Goal: Information Seeking & Learning: Learn about a topic

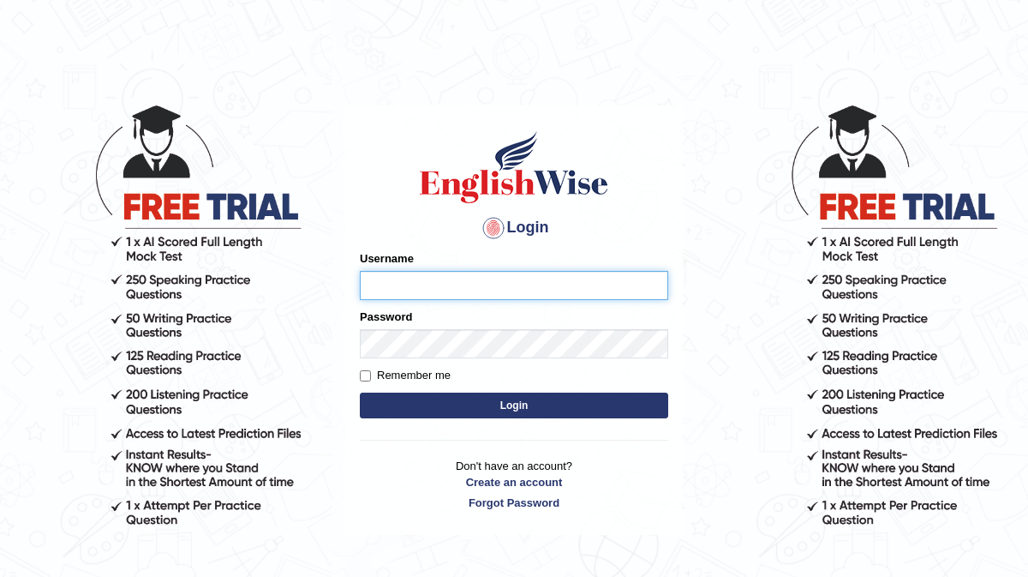
click at [408, 281] on input "Username" at bounding box center [514, 285] width 308 height 29
type input "frozan_parramatta"
click at [531, 409] on button "Login" at bounding box center [514, 405] width 308 height 26
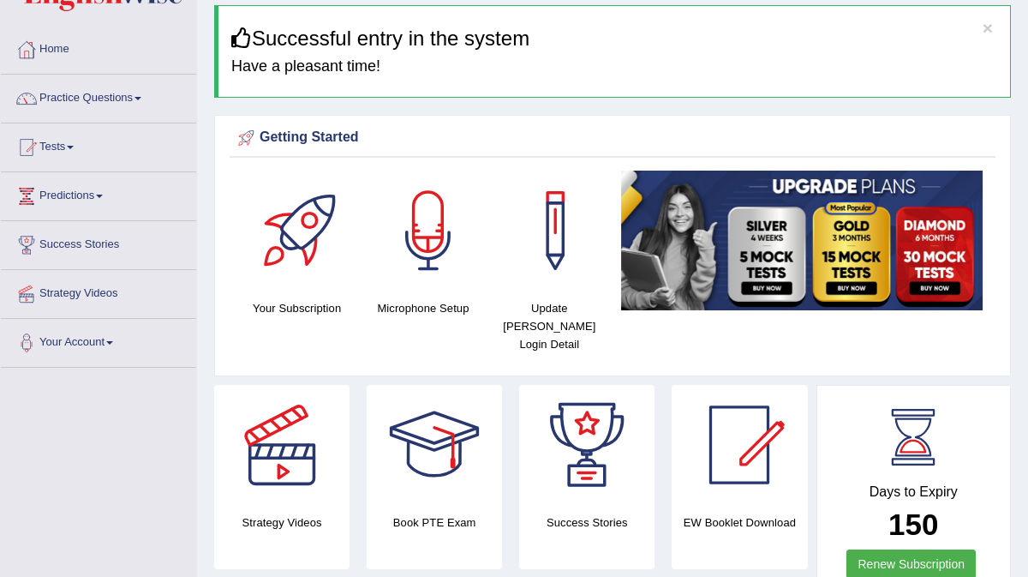
scroll to position [34, 0]
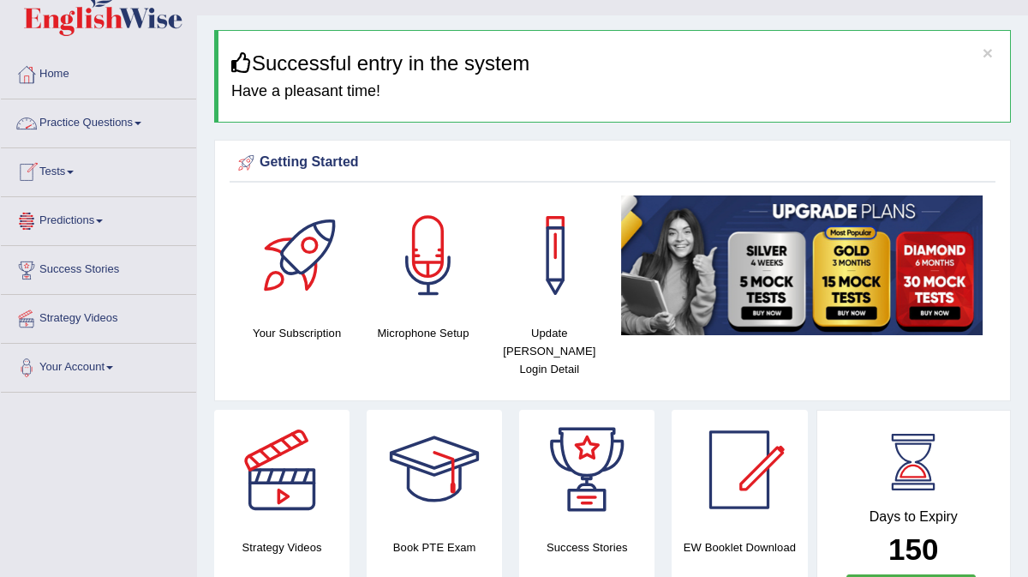
click at [114, 119] on link "Practice Questions" at bounding box center [98, 120] width 195 height 43
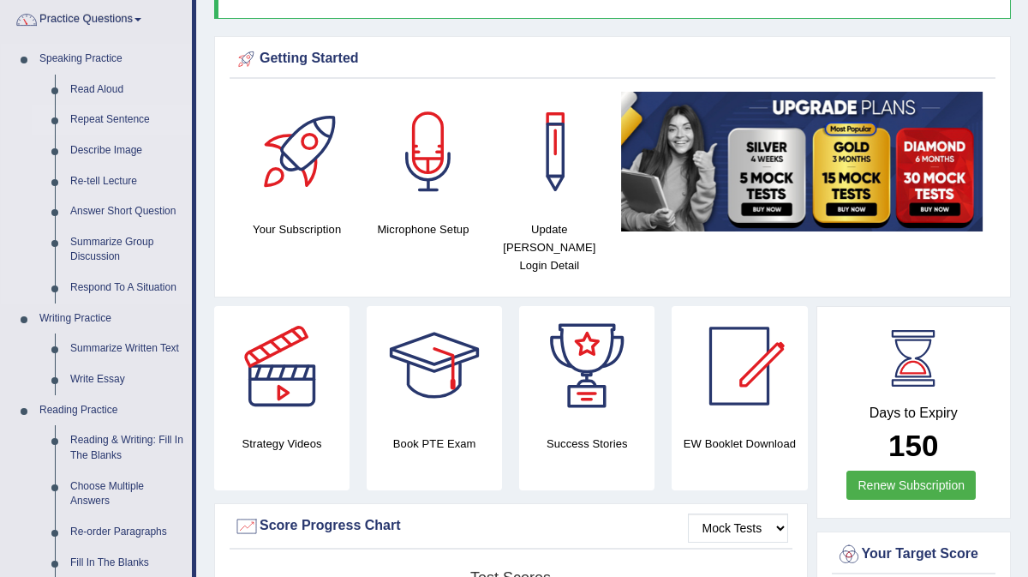
scroll to position [137, 0]
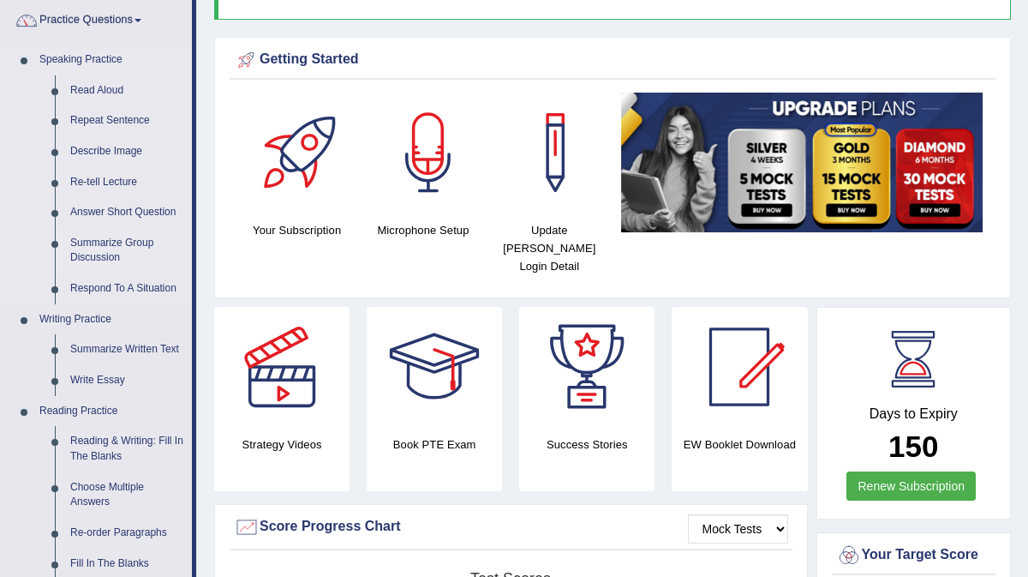
click at [113, 248] on link "Summarize Group Discussion" at bounding box center [127, 250] width 129 height 45
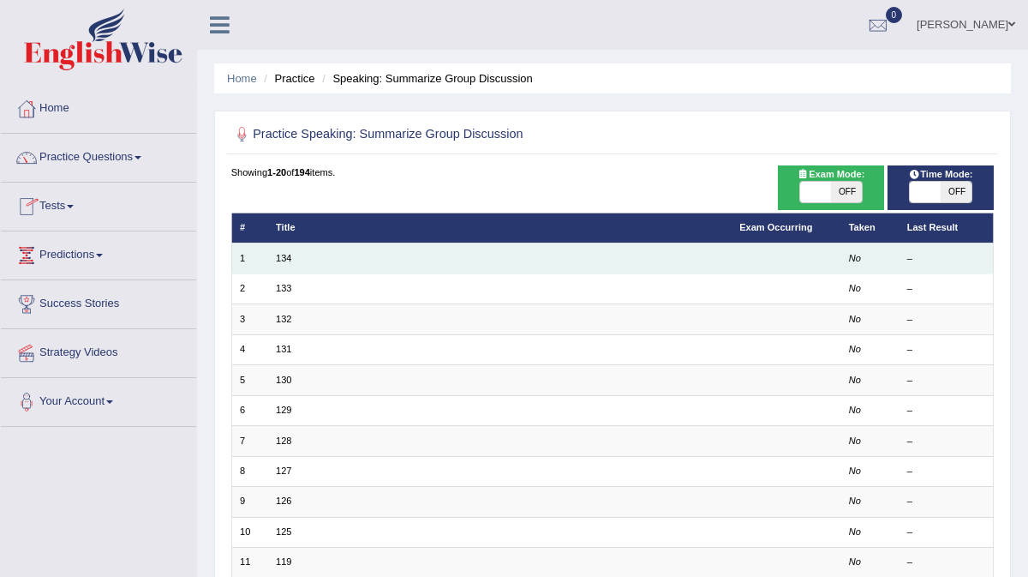
click at [294, 259] on td "134" at bounding box center [499, 258] width 463 height 30
click at [286, 258] on link "134" at bounding box center [283, 258] width 15 height 10
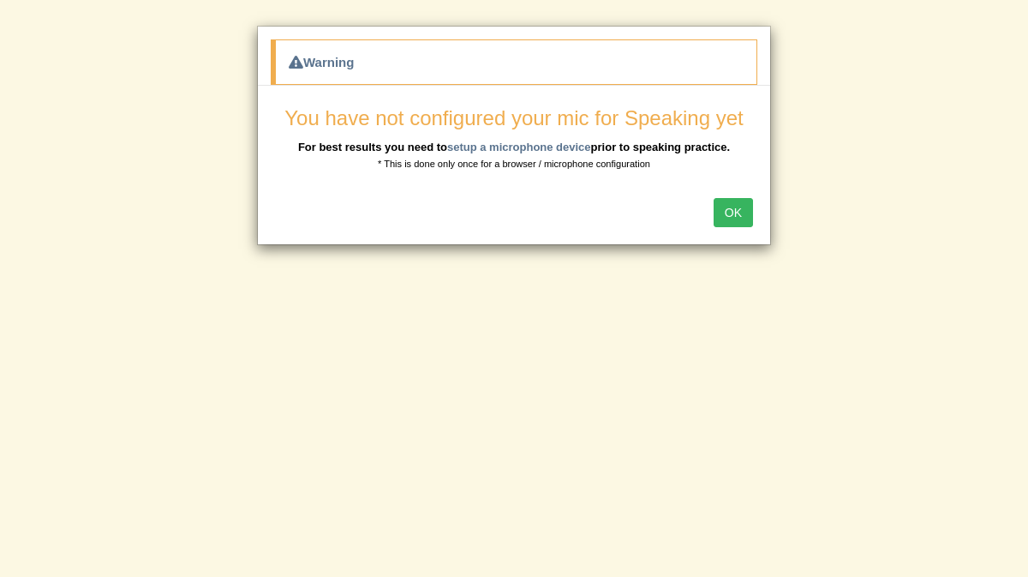
click at [740, 217] on button "OK" at bounding box center [733, 212] width 39 height 29
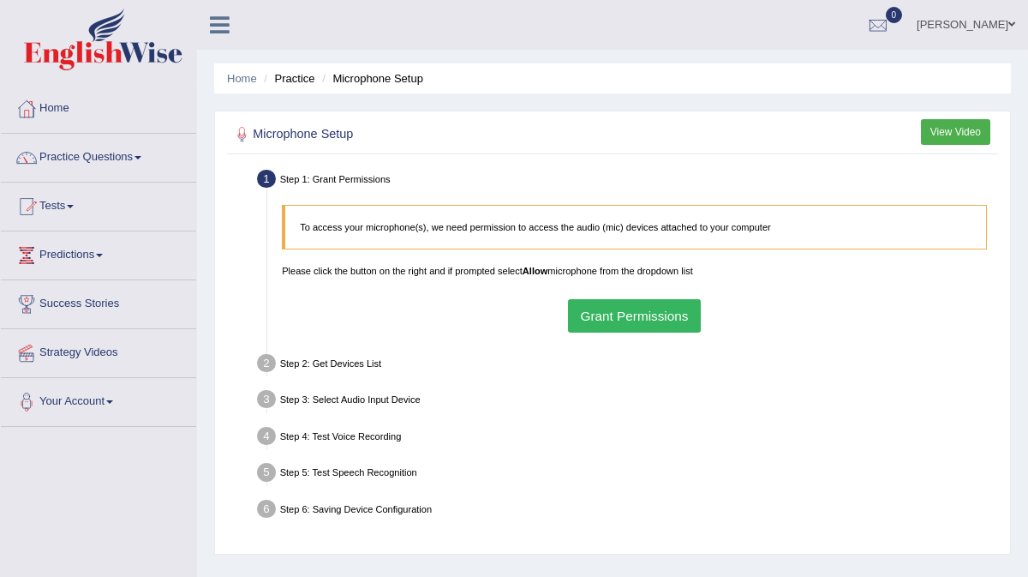
click at [658, 320] on button "Grant Permissions" at bounding box center [634, 315] width 133 height 33
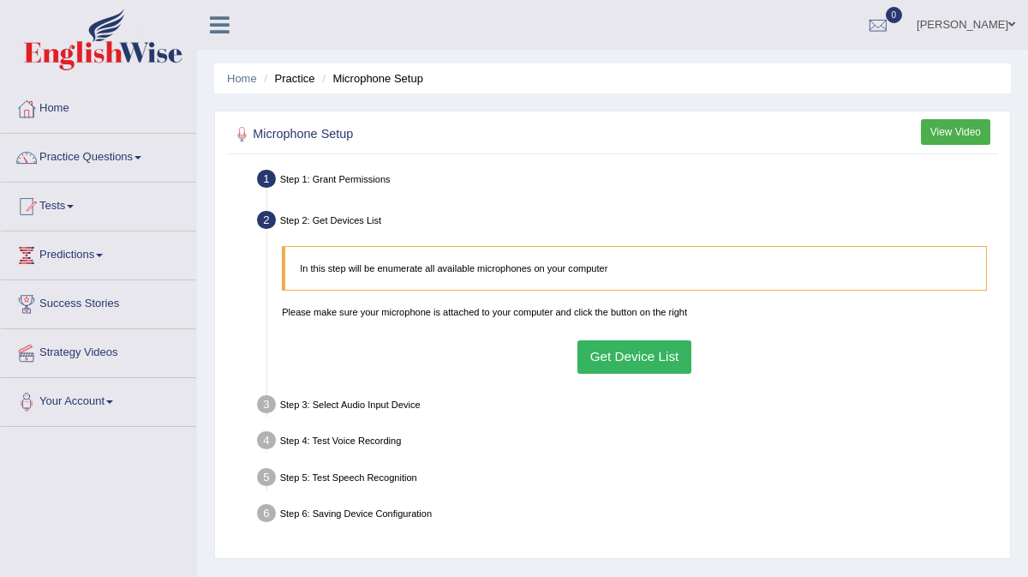
click at [642, 362] on button "Get Device List" at bounding box center [634, 356] width 114 height 33
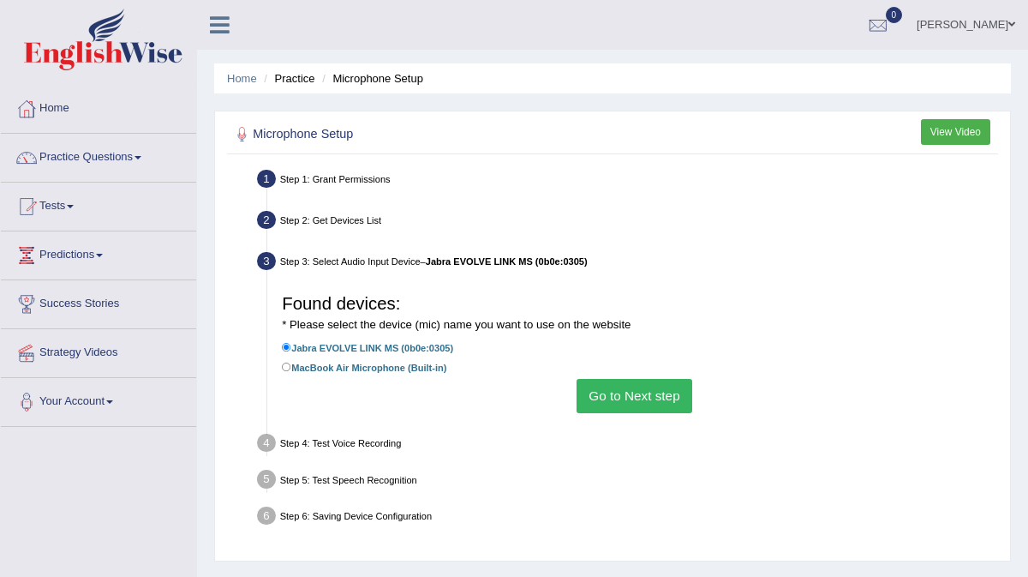
click at [633, 379] on button "Go to Next step" at bounding box center [635, 395] width 116 height 33
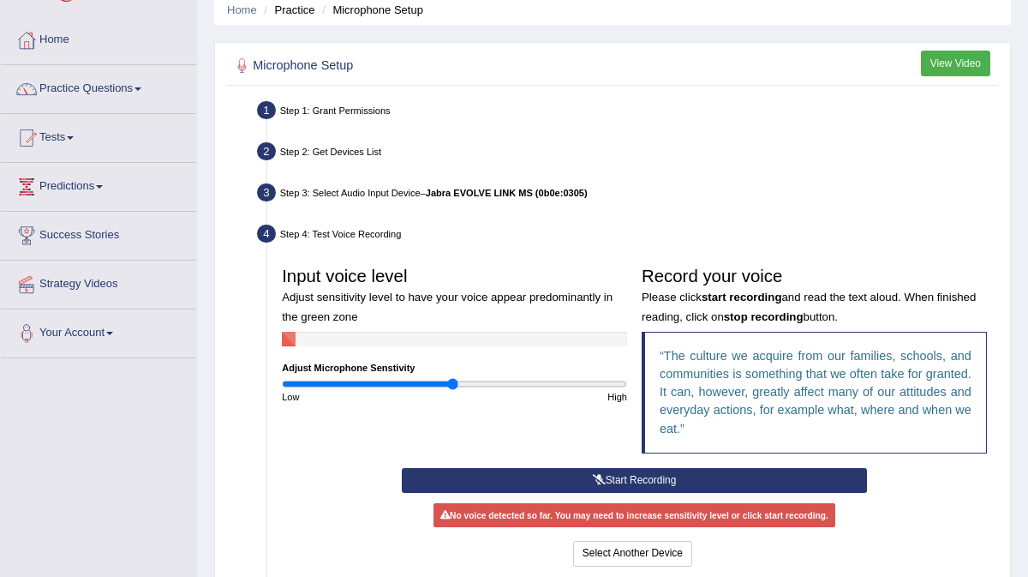
scroll to position [103, 0]
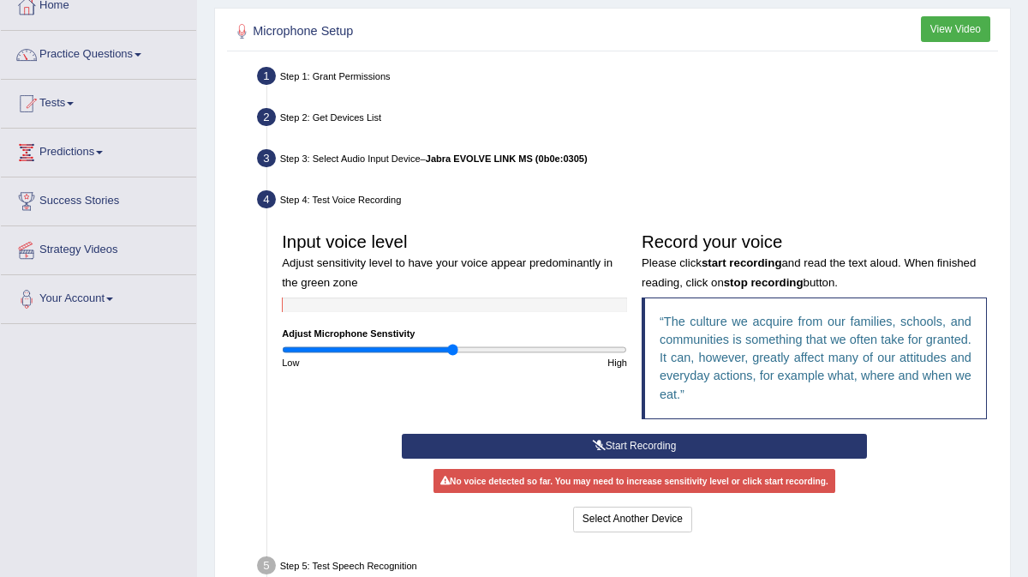
click at [614, 445] on button "Start Recording" at bounding box center [634, 445] width 465 height 25
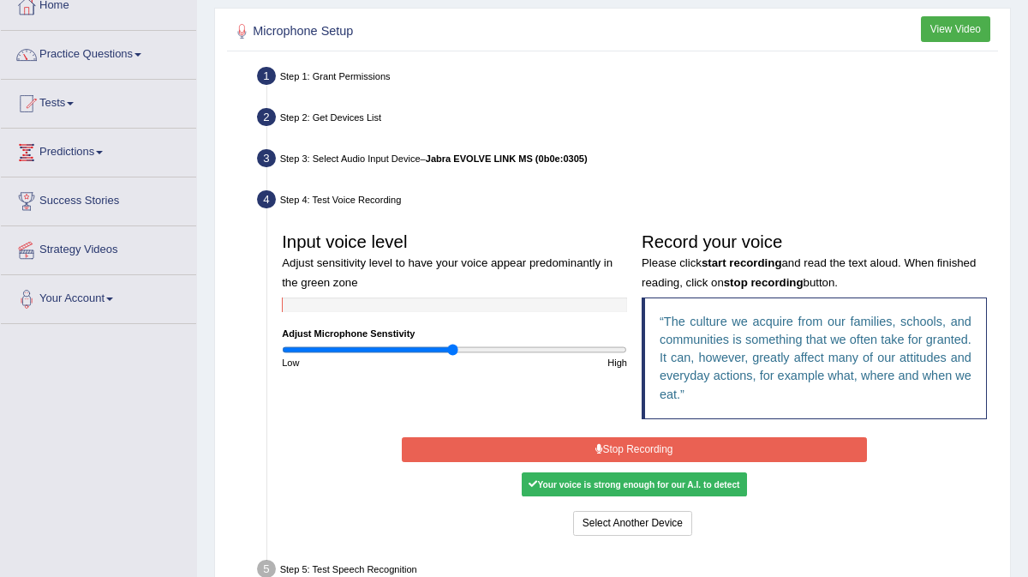
click at [631, 451] on button "Stop Recording" at bounding box center [634, 449] width 465 height 25
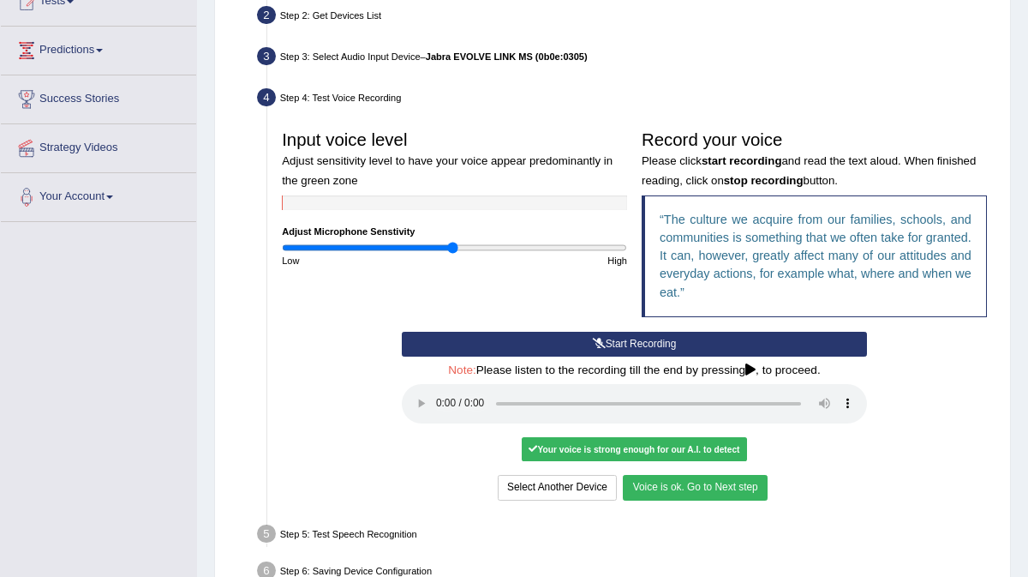
scroll to position [206, 0]
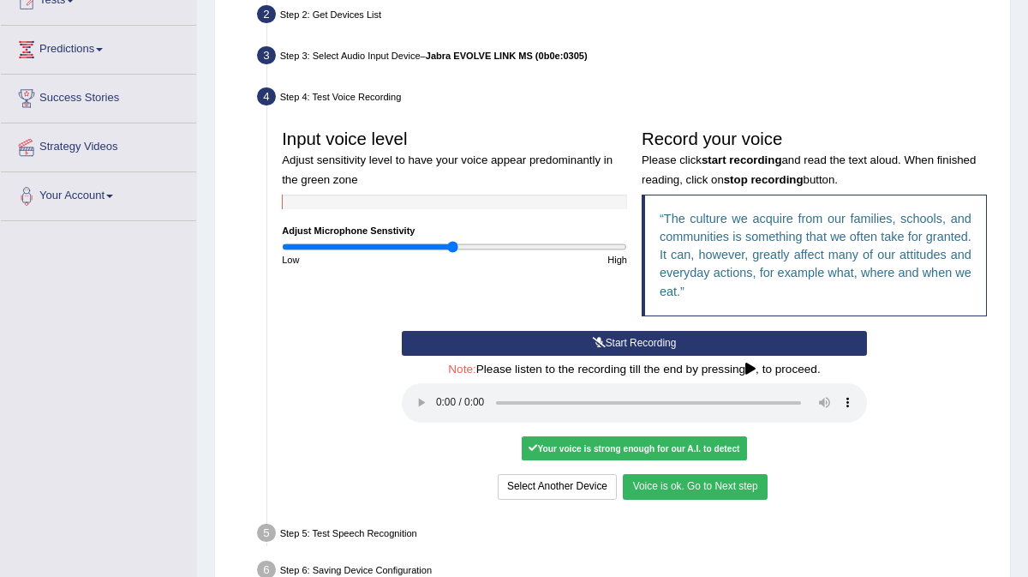
click at [672, 487] on button "Voice is ok. Go to Next step" at bounding box center [695, 486] width 144 height 25
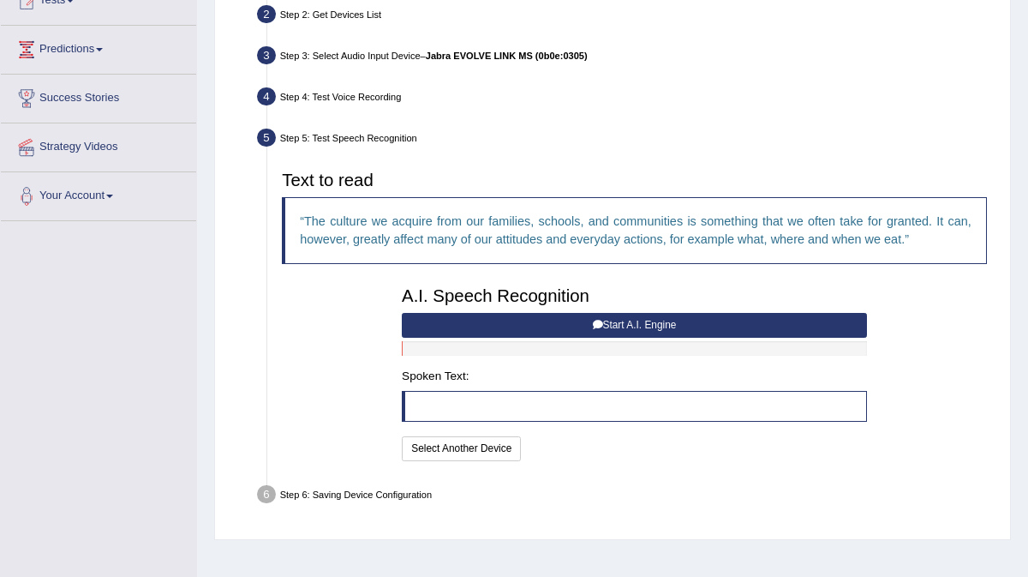
click at [624, 326] on button "Start A.I. Engine" at bounding box center [634, 325] width 465 height 25
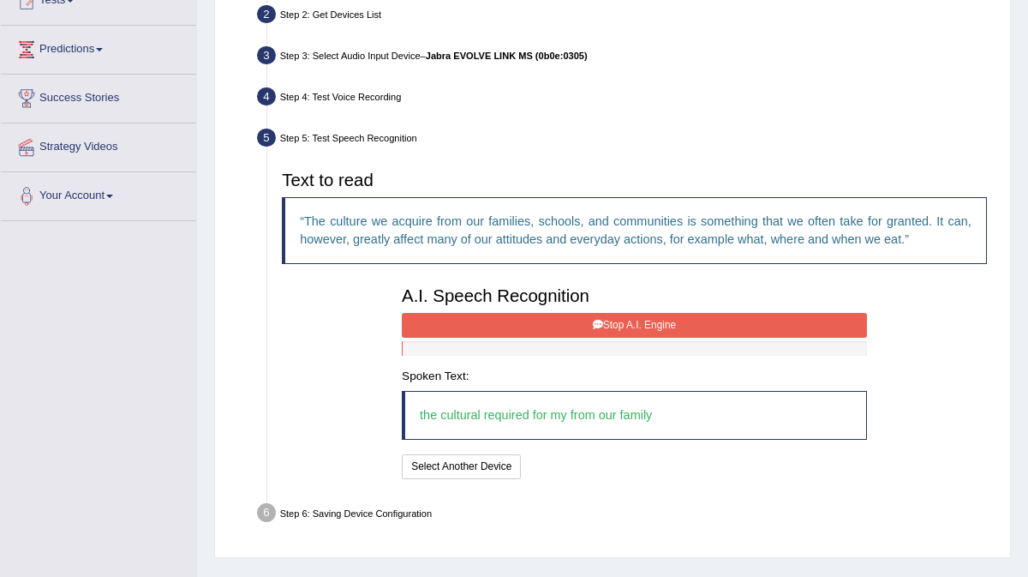
click at [553, 325] on button "Stop A.I. Engine" at bounding box center [634, 325] width 465 height 25
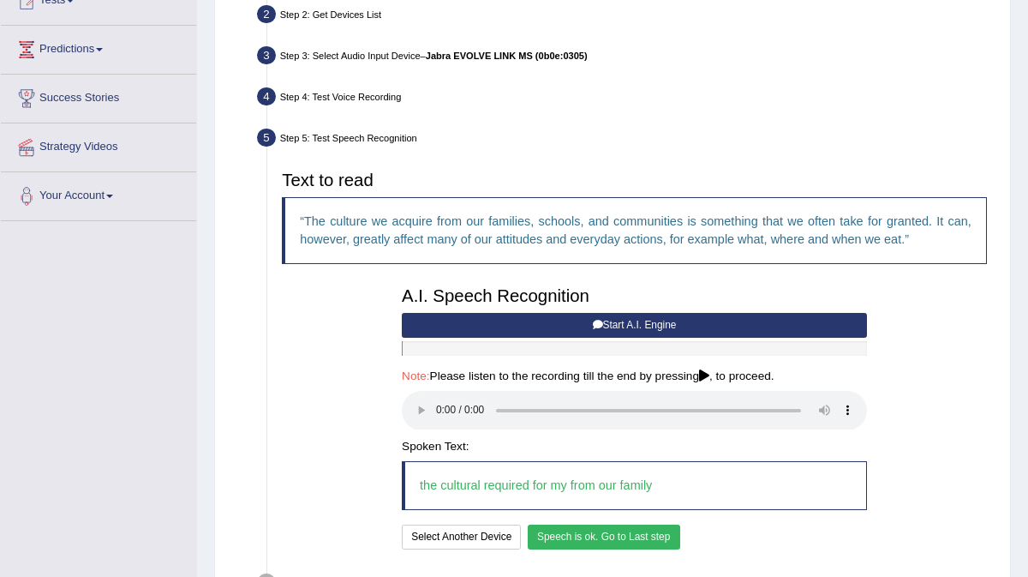
click at [578, 539] on button "Speech is ok. Go to Last step" at bounding box center [604, 536] width 152 height 25
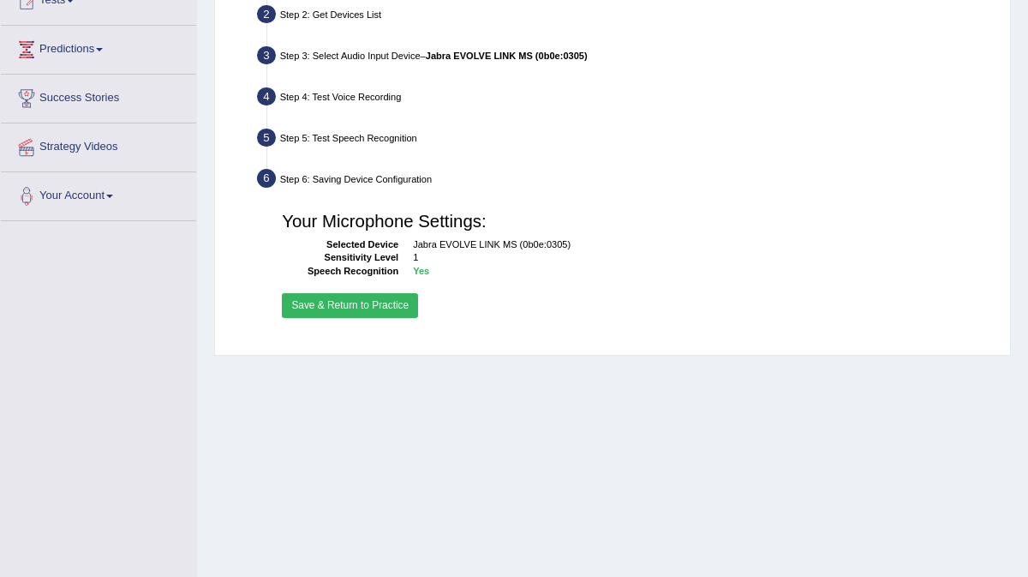
click at [376, 309] on button "Save & Return to Practice" at bounding box center [350, 305] width 136 height 25
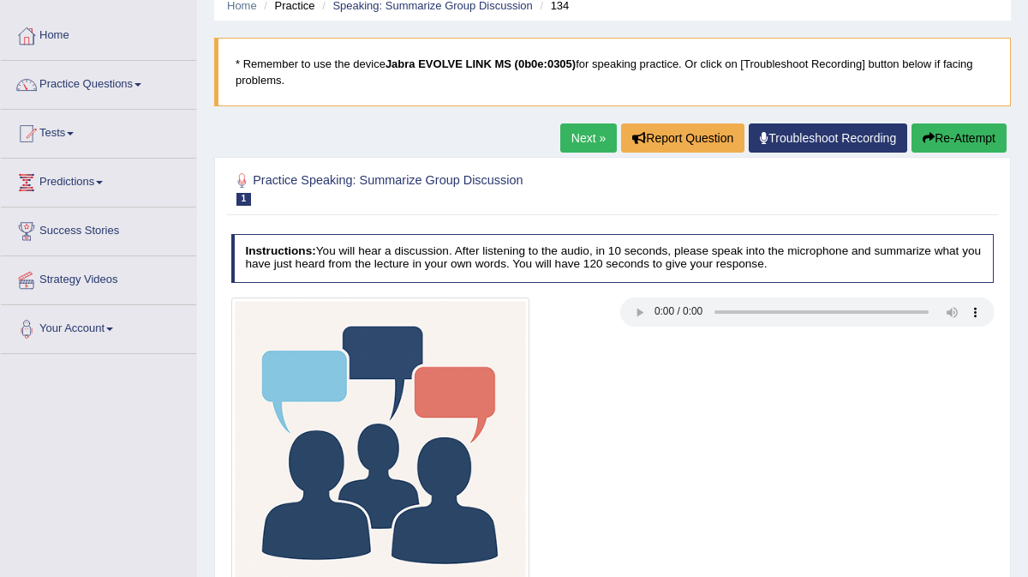
scroll to position [69, 0]
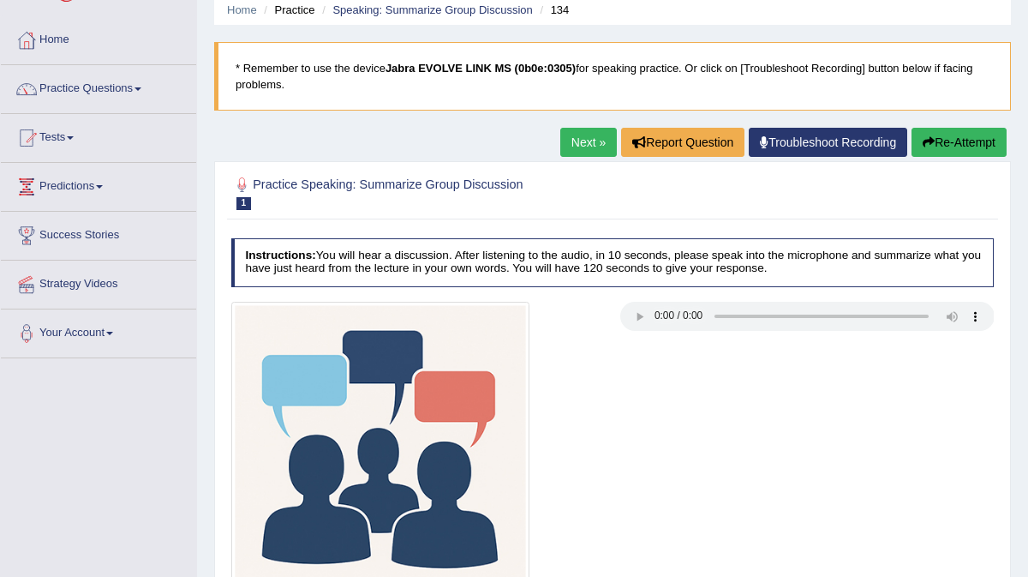
click at [570, 145] on link "Next »" at bounding box center [588, 142] width 57 height 29
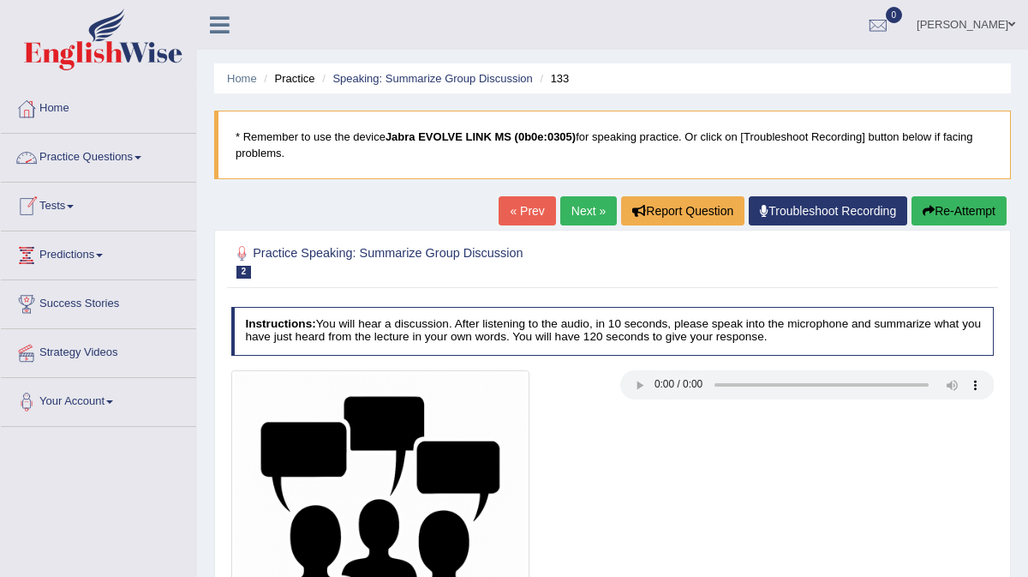
click at [141, 158] on span at bounding box center [137, 157] width 7 height 3
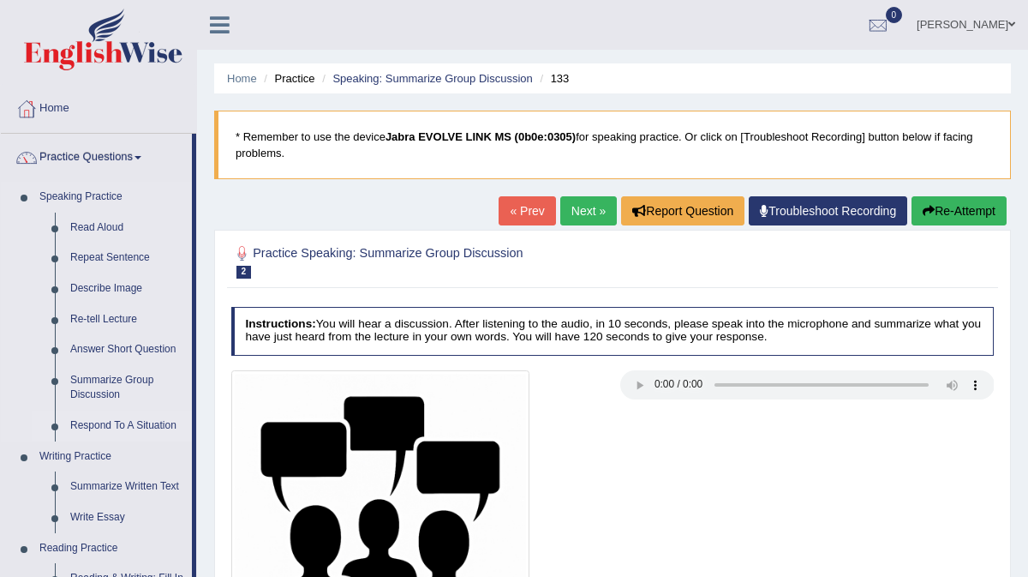
click at [153, 428] on link "Respond To A Situation" at bounding box center [127, 425] width 129 height 31
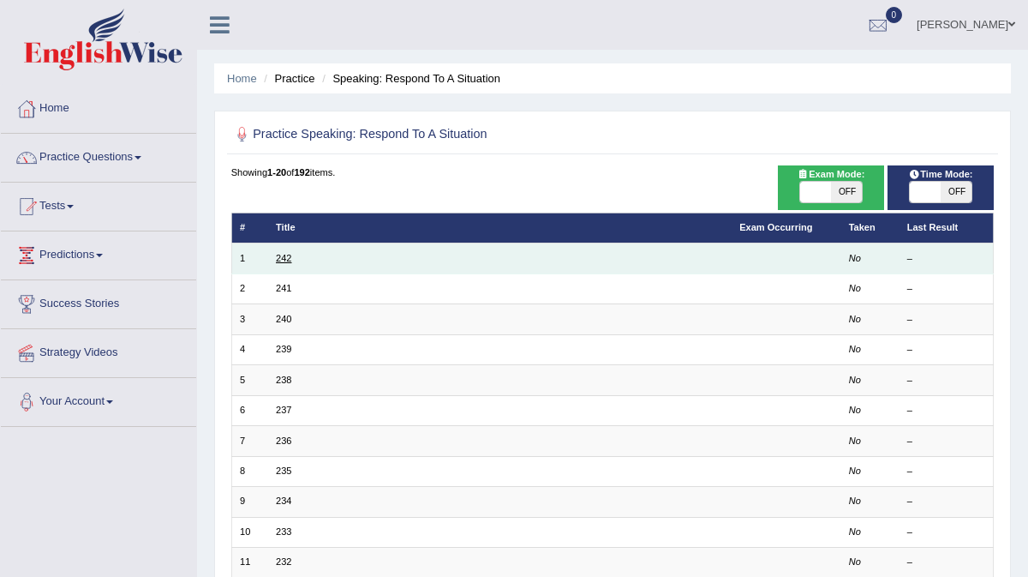
click at [281, 257] on link "242" at bounding box center [283, 258] width 15 height 10
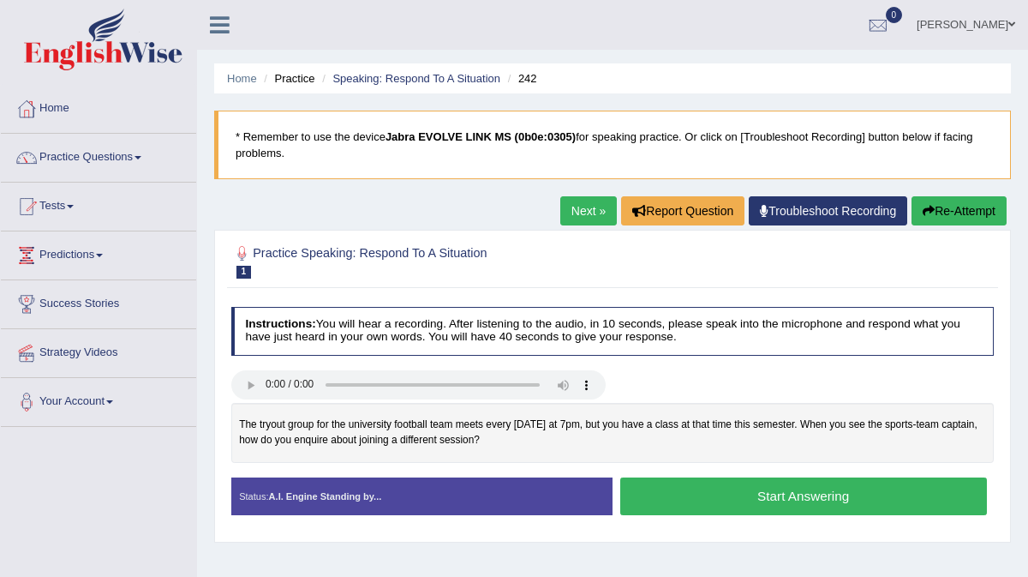
click at [655, 493] on button "Start Answering" at bounding box center [803, 495] width 367 height 37
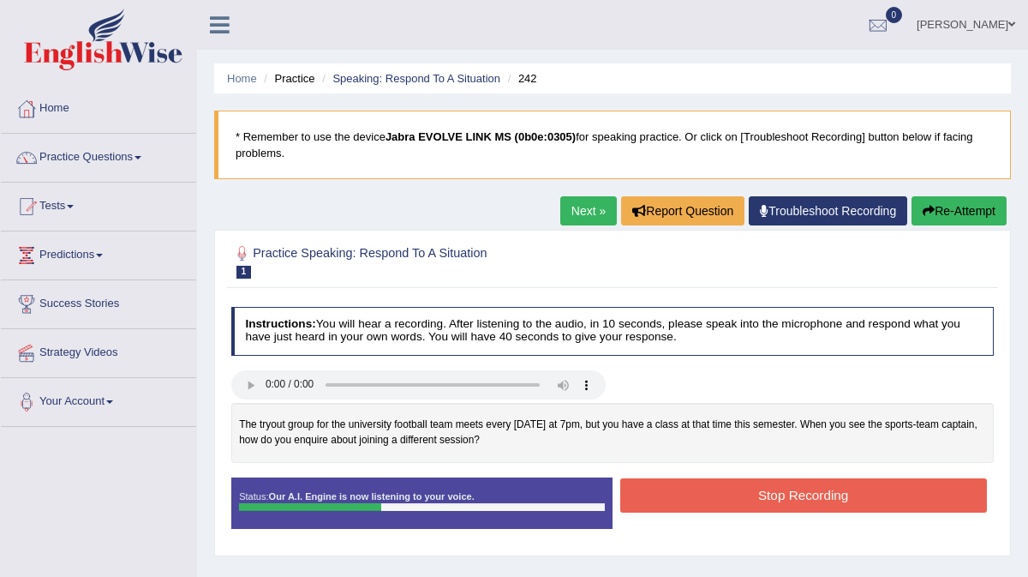
click at [655, 493] on button "Stop Recording" at bounding box center [803, 494] width 367 height 33
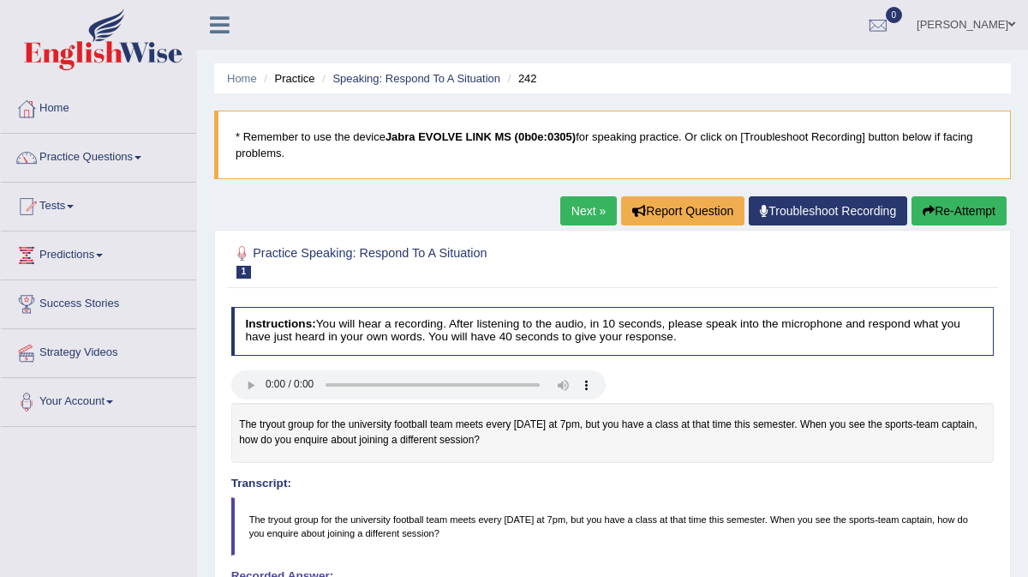
click at [571, 218] on link "Next »" at bounding box center [588, 210] width 57 height 29
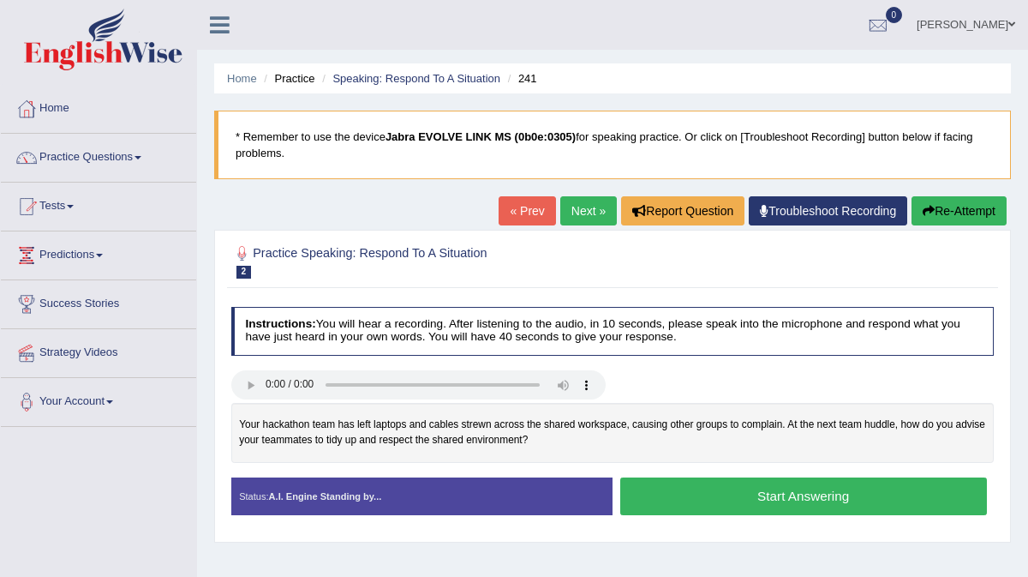
click at [686, 495] on button "Start Answering" at bounding box center [803, 495] width 367 height 37
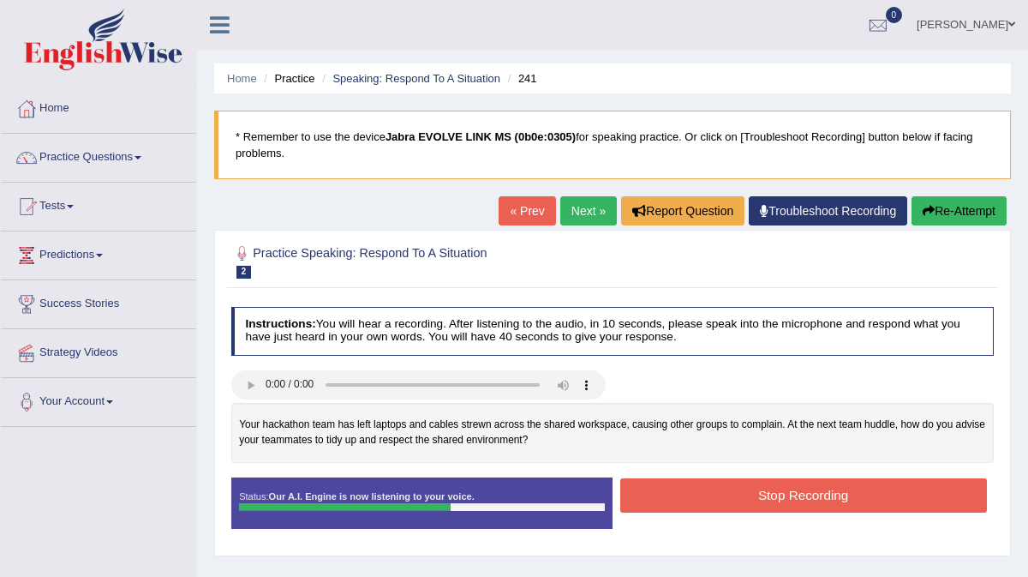
click at [518, 210] on link "« Prev" at bounding box center [527, 210] width 57 height 29
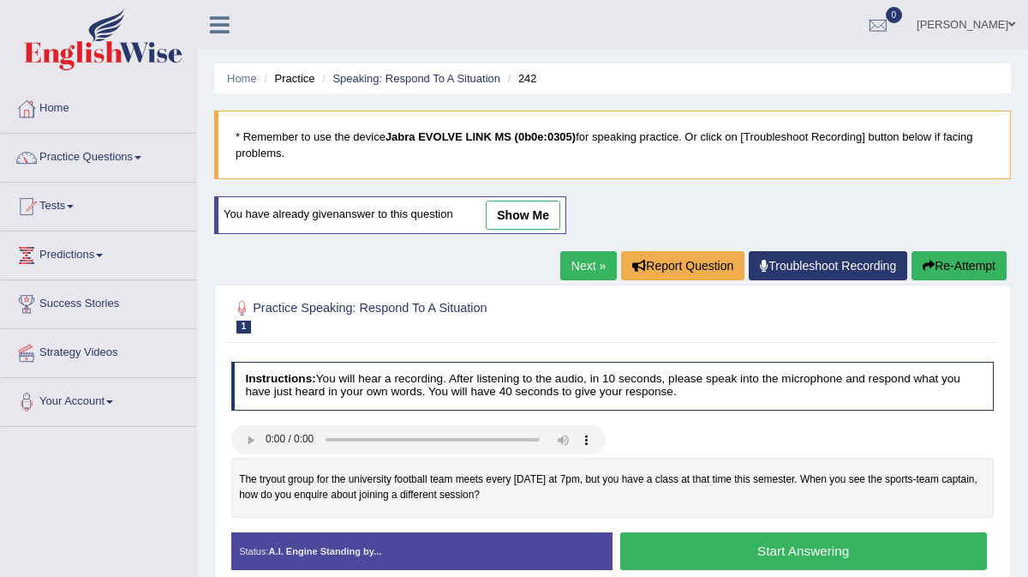
click at [587, 272] on link "Next »" at bounding box center [588, 265] width 57 height 29
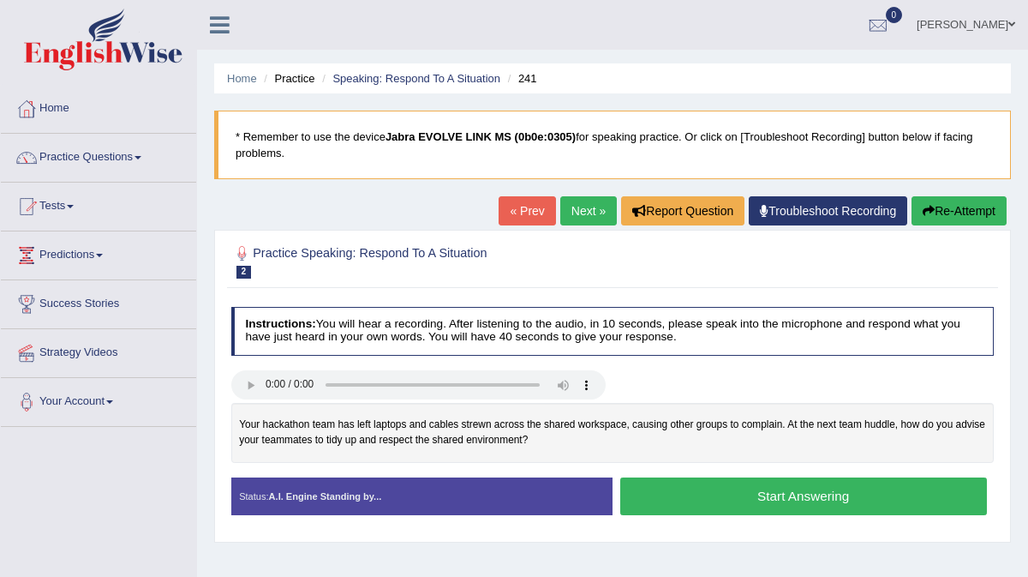
click at [718, 489] on button "Start Answering" at bounding box center [803, 495] width 367 height 37
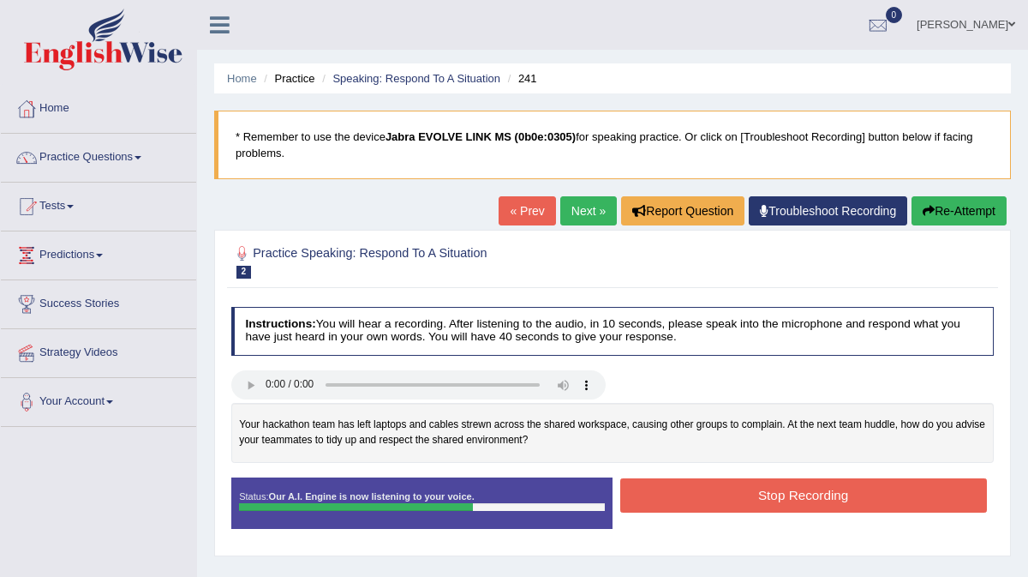
click at [718, 489] on button "Stop Recording" at bounding box center [803, 494] width 367 height 33
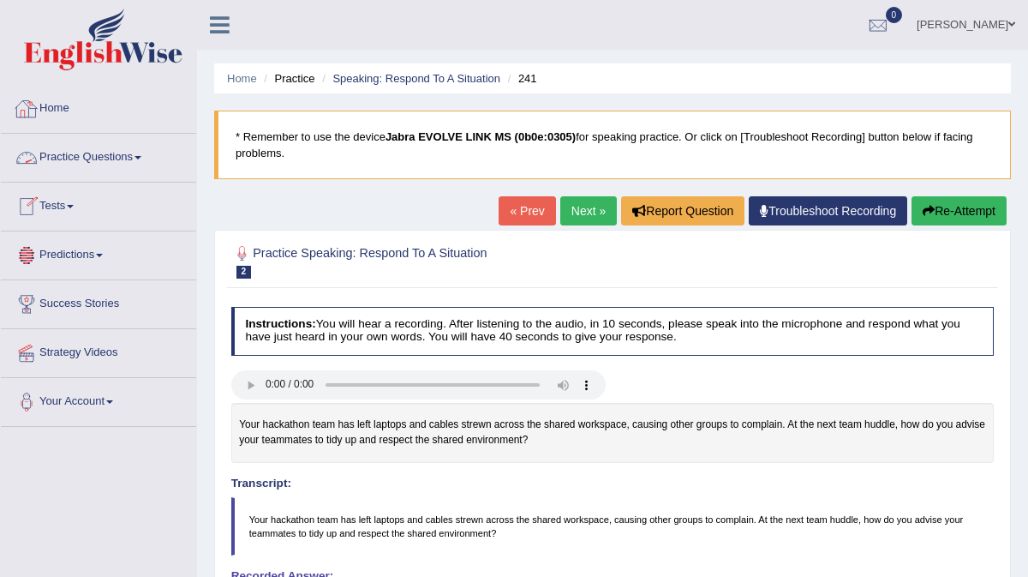
click at [134, 148] on link "Practice Questions" at bounding box center [98, 155] width 195 height 43
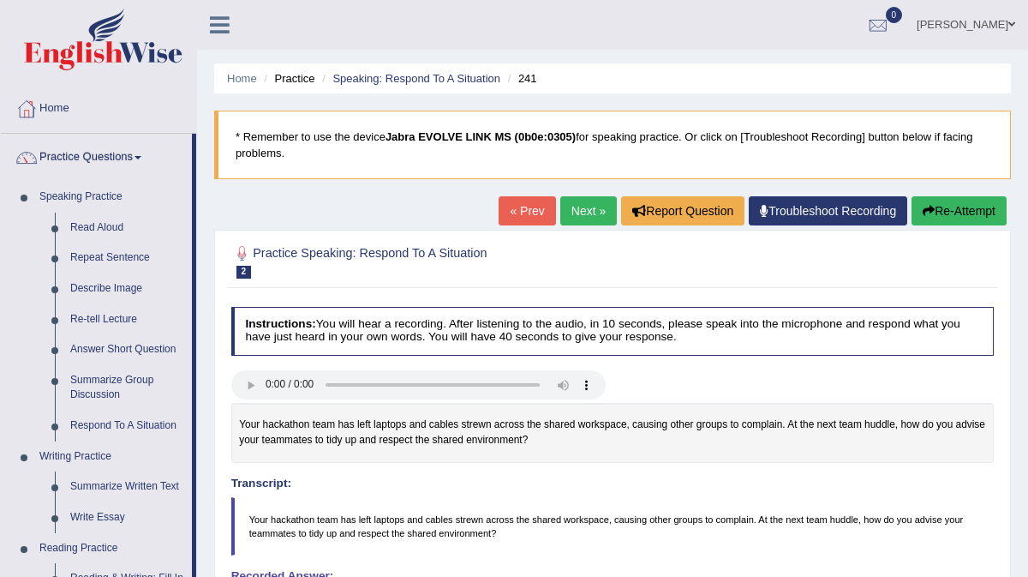
click at [696, 490] on div "Transcript: Your hackathon team has left laptops and cables strewn across the s…" at bounding box center [612, 483] width 763 height 146
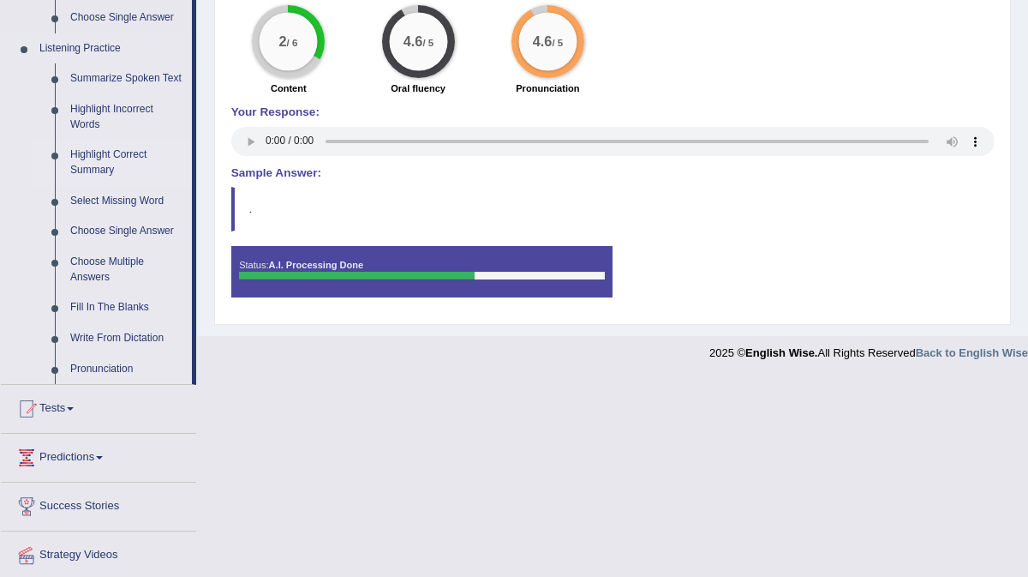
scroll to position [720, 0]
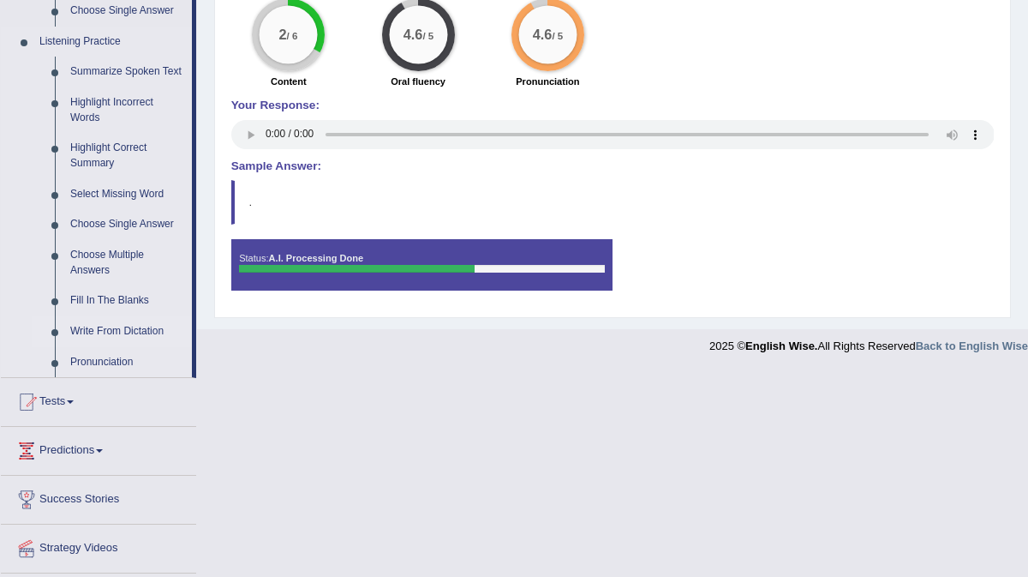
click at [119, 346] on link "Write From Dictation" at bounding box center [127, 331] width 129 height 31
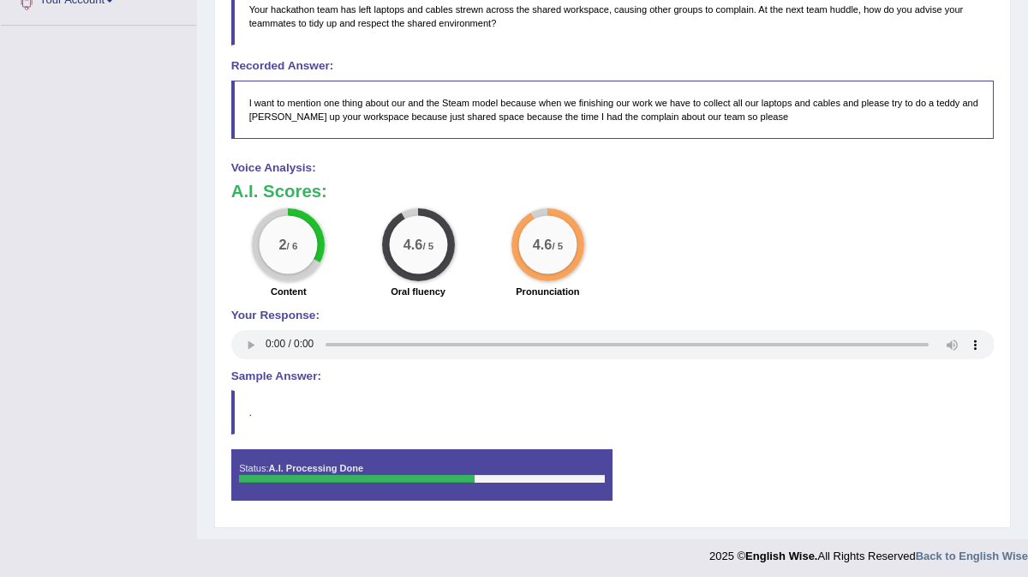
scroll to position [224, 0]
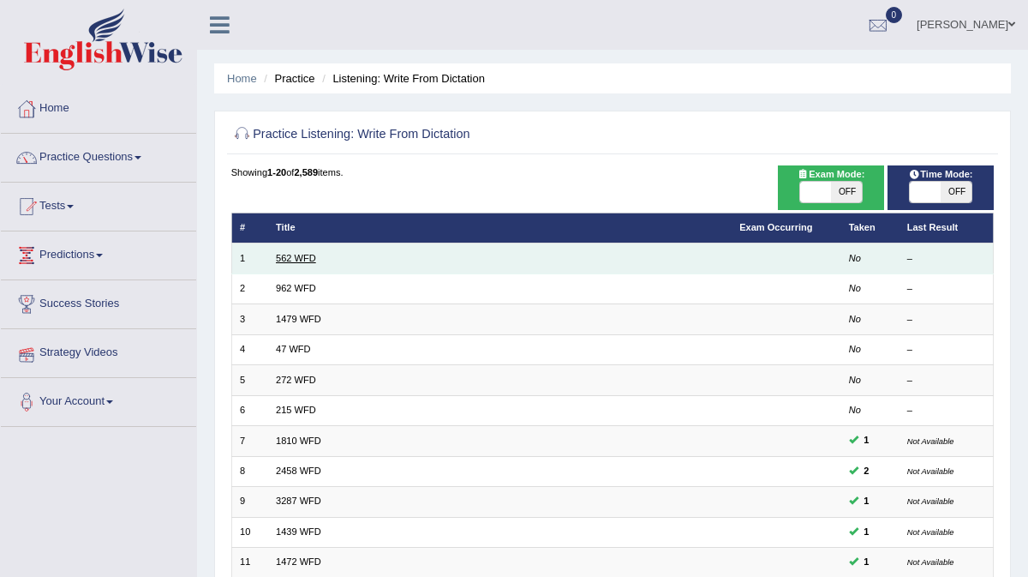
click at [299, 260] on link "562 WFD" at bounding box center [296, 258] width 40 height 10
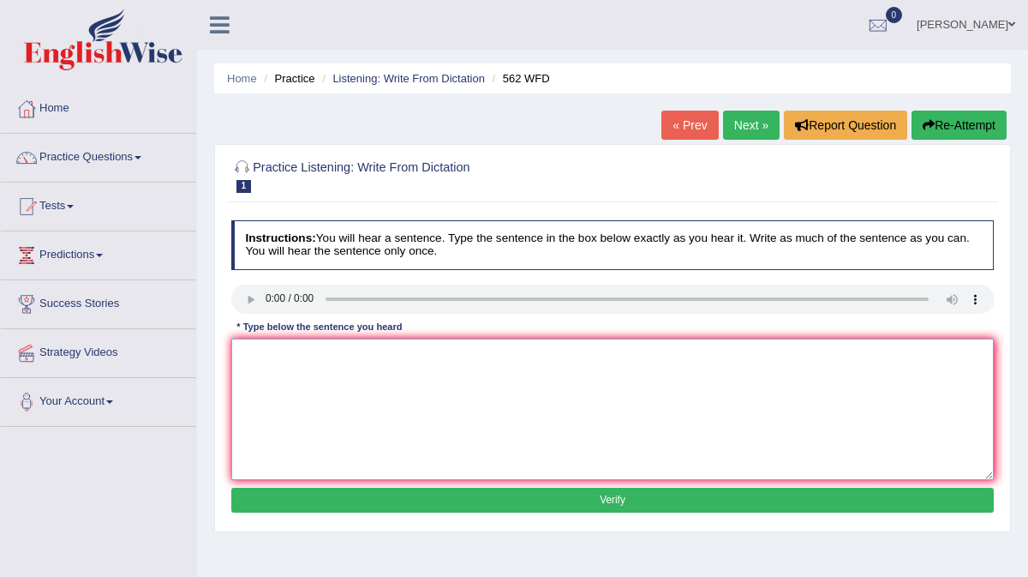
click at [272, 347] on textarea at bounding box center [612, 408] width 763 height 141
type textarea "The gap between the rich and the poor dose not decrise."
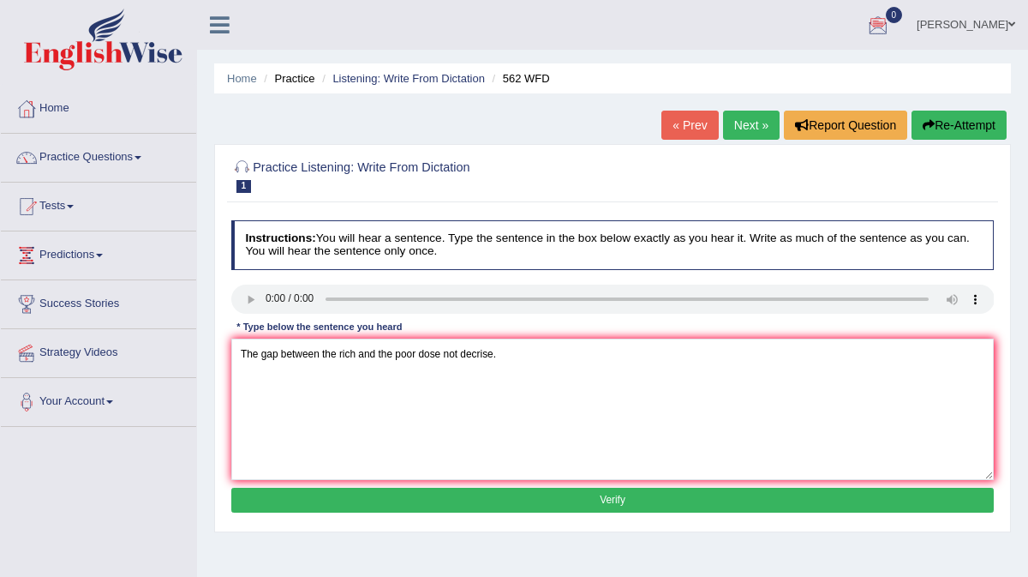
click at [614, 506] on button "Verify" at bounding box center [612, 499] width 763 height 25
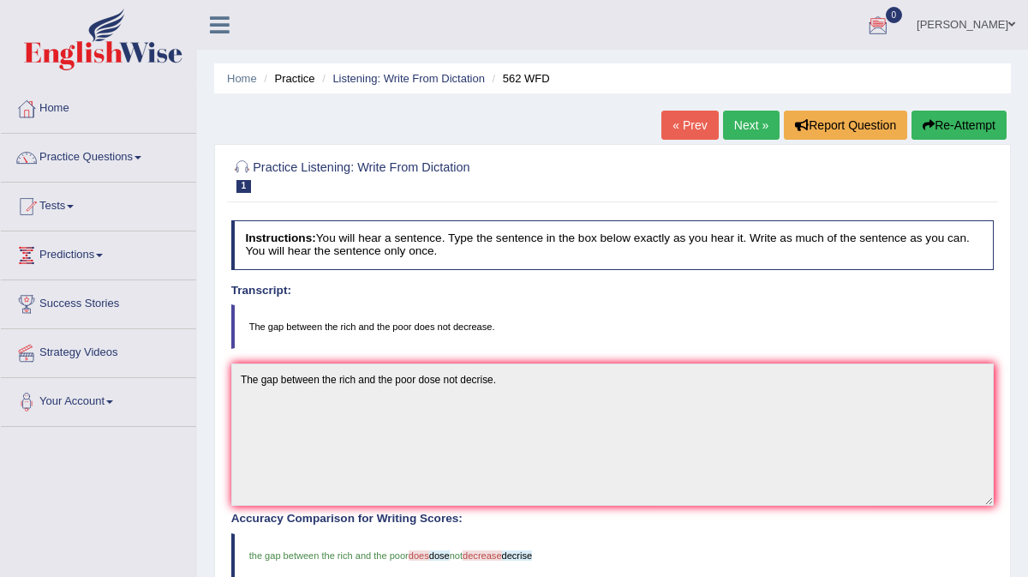
click at [734, 135] on link "Next »" at bounding box center [751, 125] width 57 height 29
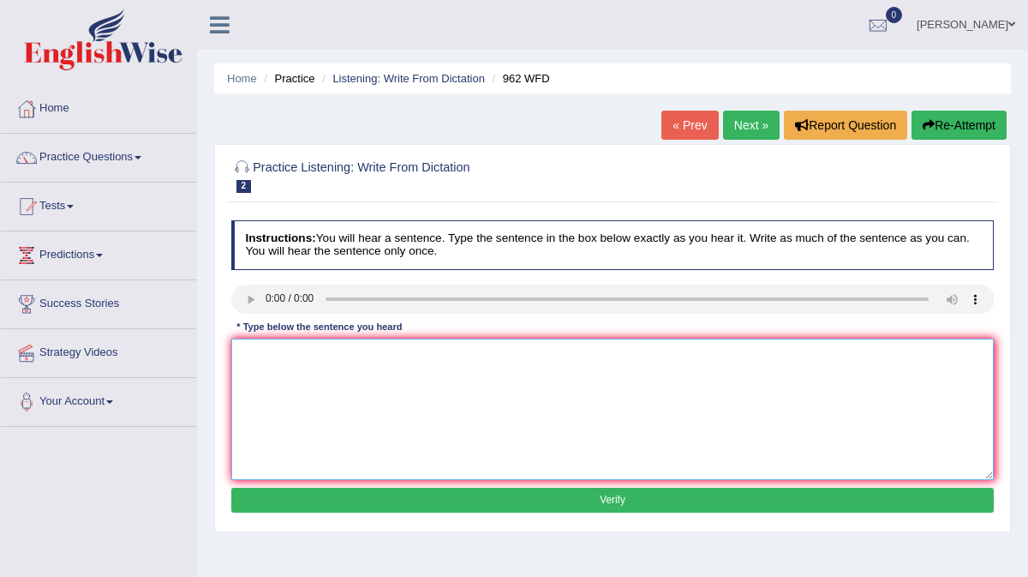
click at [291, 368] on textarea at bounding box center [612, 408] width 763 height 141
type textarea "If you have any question about the exam please rise your hands hand."
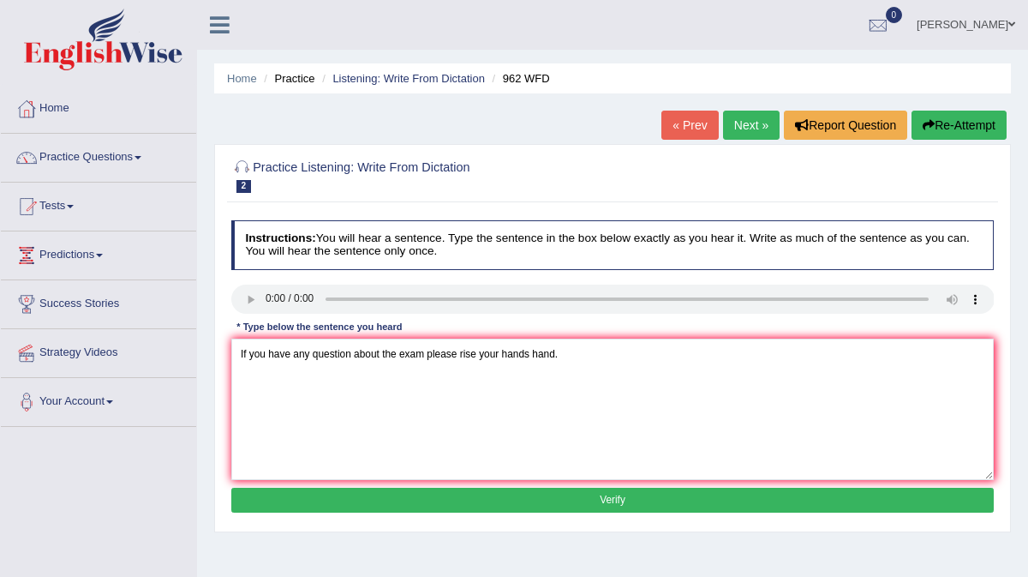
click at [555, 495] on button "Verify" at bounding box center [612, 499] width 763 height 25
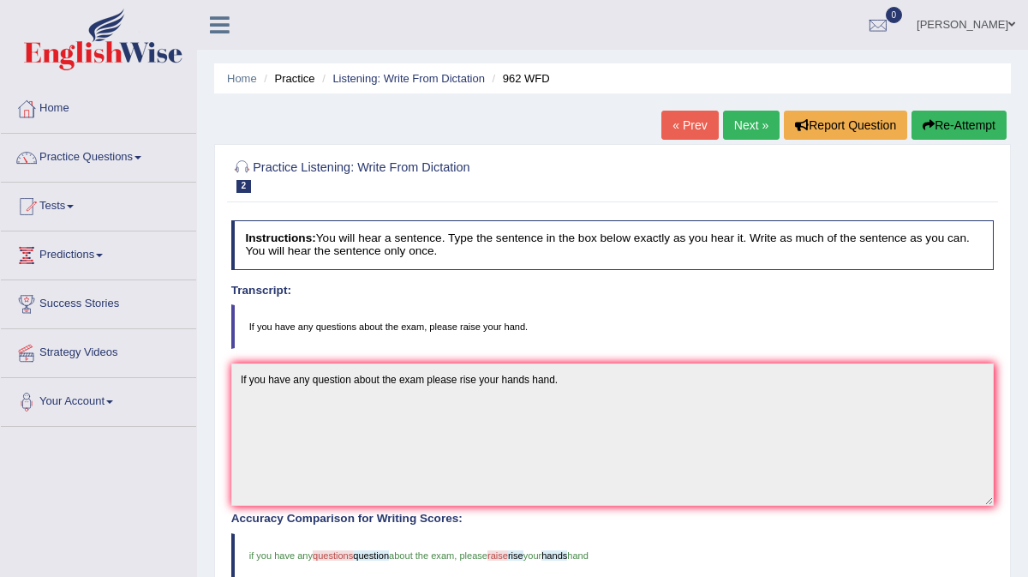
click at [729, 124] on link "Next »" at bounding box center [751, 125] width 57 height 29
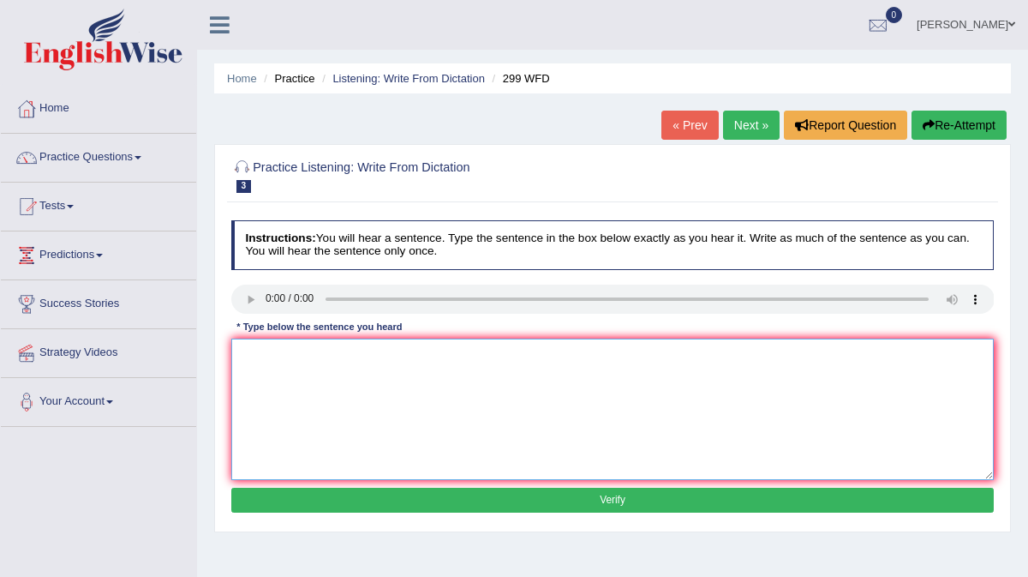
click at [270, 349] on textarea at bounding box center [612, 408] width 763 height 141
click at [407, 360] on textarea "Students representatvie will be" at bounding box center [612, 408] width 763 height 141
type textarea "Students representatvie will be visiting the classis with the voting forms."
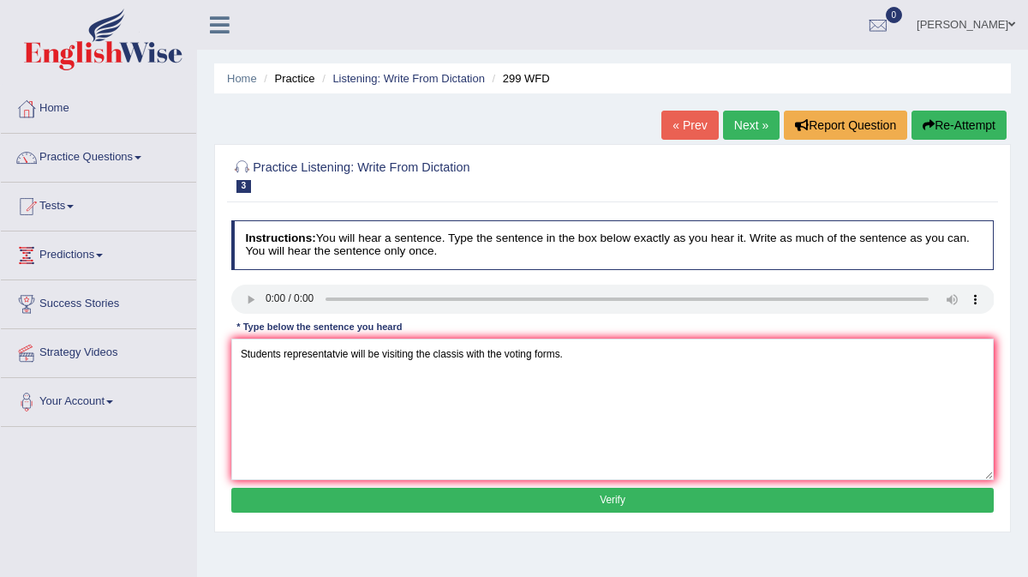
click at [529, 487] on button "Verify" at bounding box center [612, 499] width 763 height 25
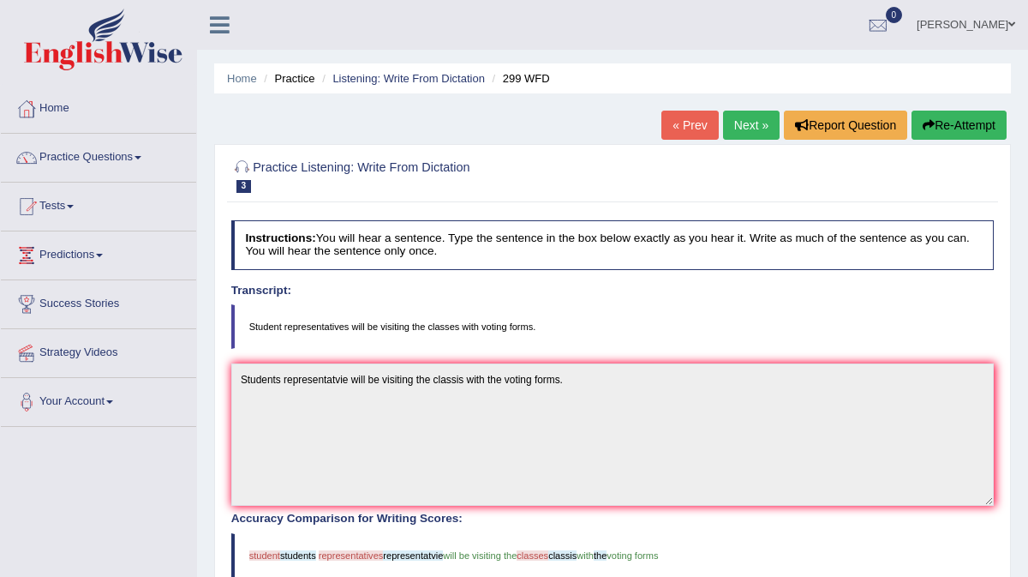
scroll to position [1, 0]
click at [67, 123] on link "Home" at bounding box center [98, 105] width 195 height 43
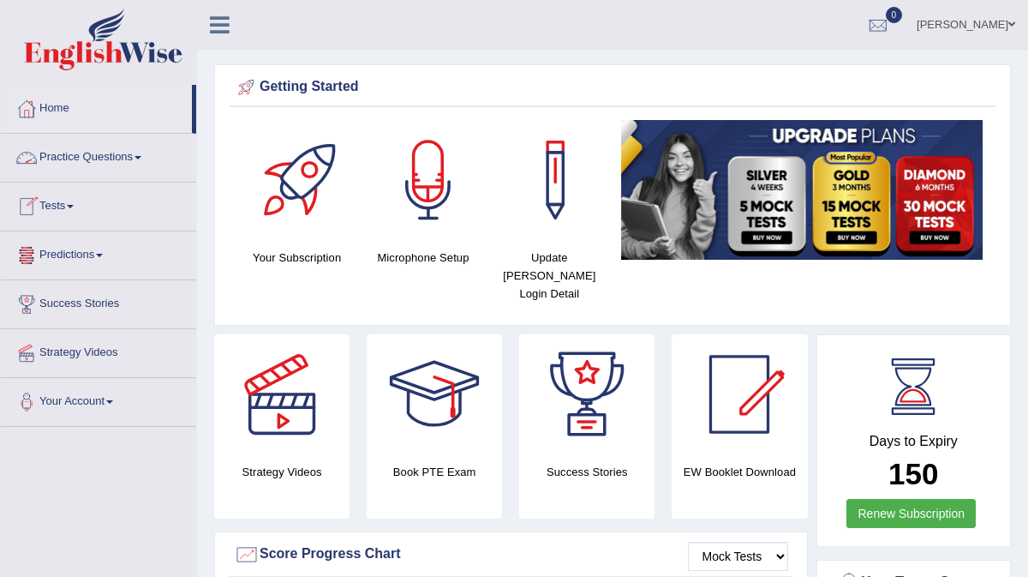
click at [104, 156] on link "Practice Questions" at bounding box center [98, 155] width 195 height 43
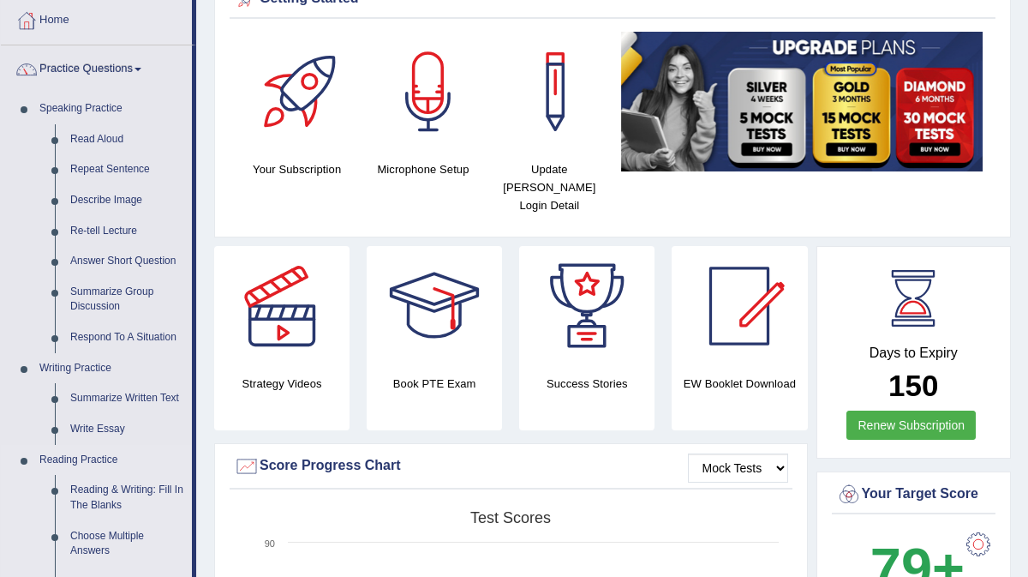
scroll to position [69, 0]
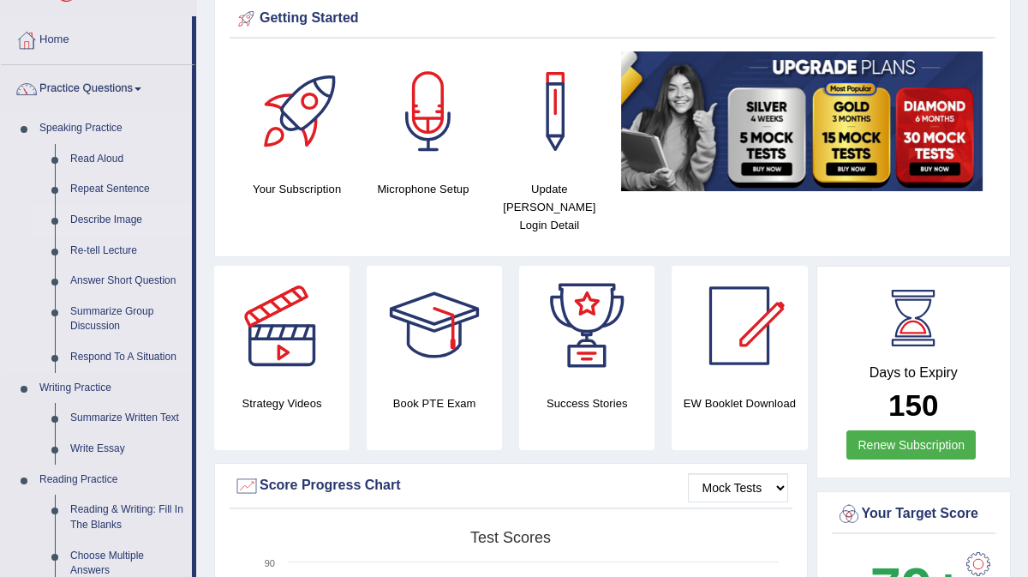
click at [117, 222] on link "Describe Image" at bounding box center [127, 220] width 129 height 31
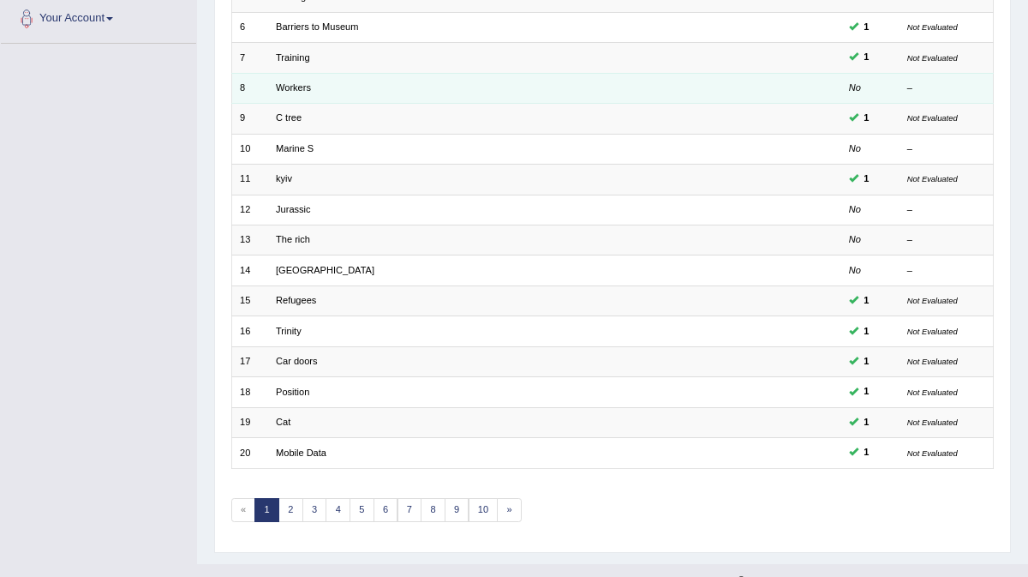
scroll to position [402, 0]
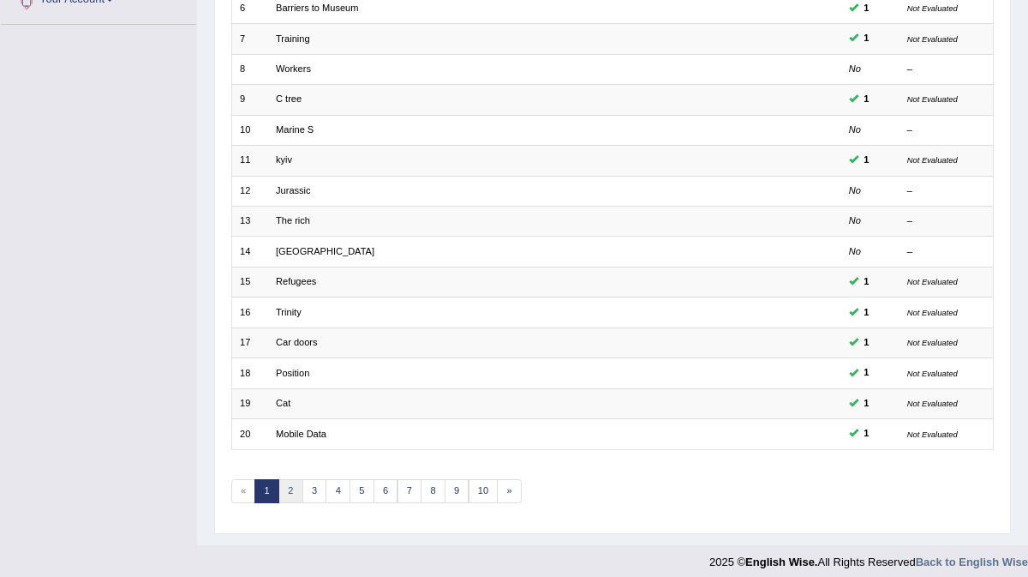
click at [279, 482] on link "2" at bounding box center [290, 491] width 25 height 24
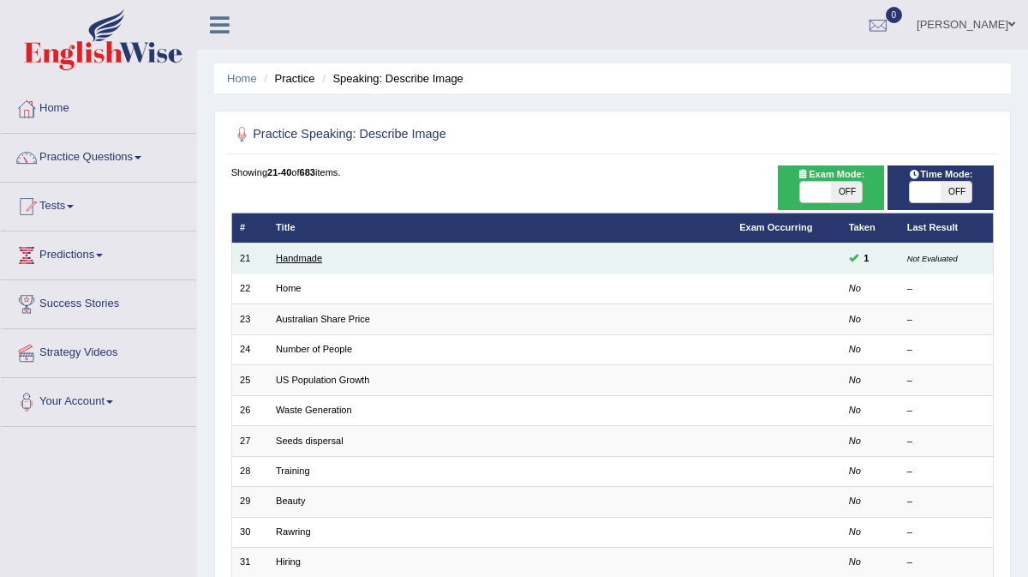
click at [311, 259] on link "Handmade" at bounding box center [299, 258] width 46 height 10
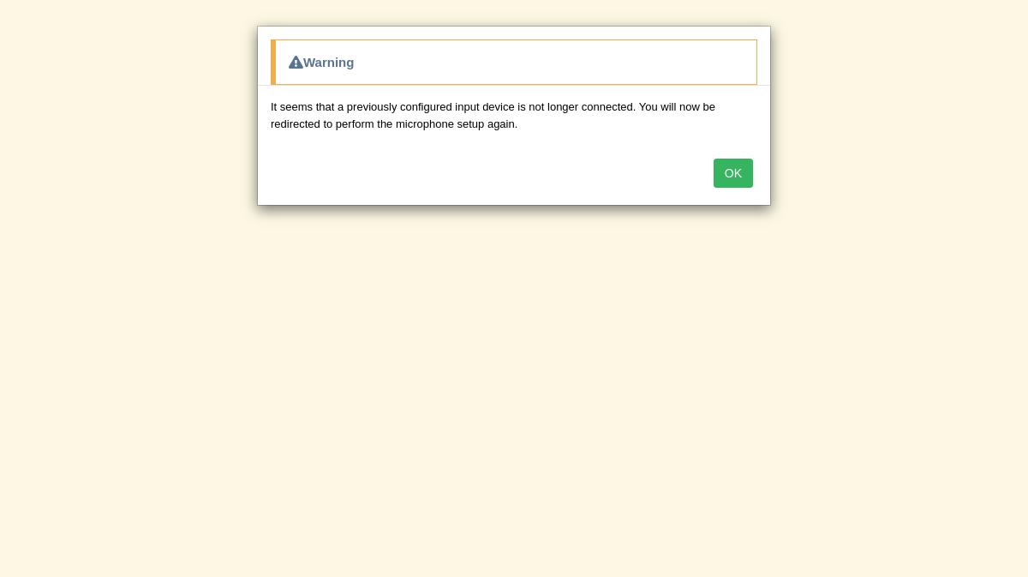
click at [732, 182] on button "OK" at bounding box center [733, 172] width 39 height 29
